Goal: Browse casually

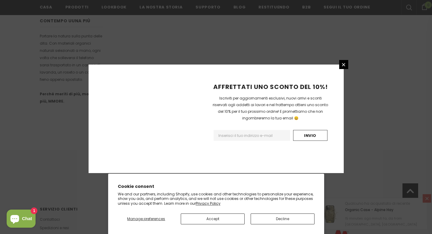
scroll to position [384, 0]
